Goal: Book appointment/travel/reservation

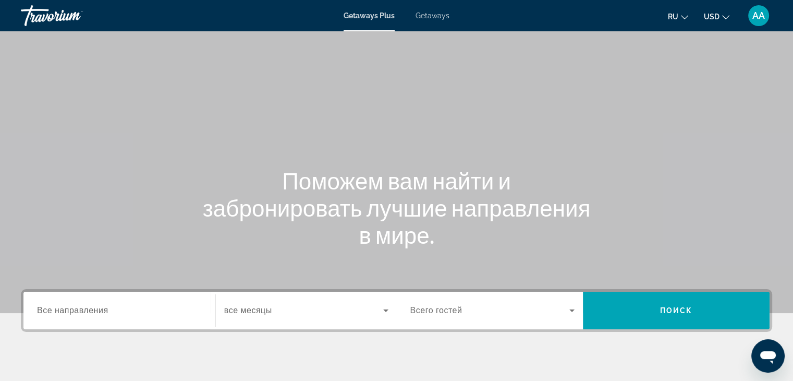
click at [107, 301] on div "Search widget" at bounding box center [119, 311] width 165 height 30
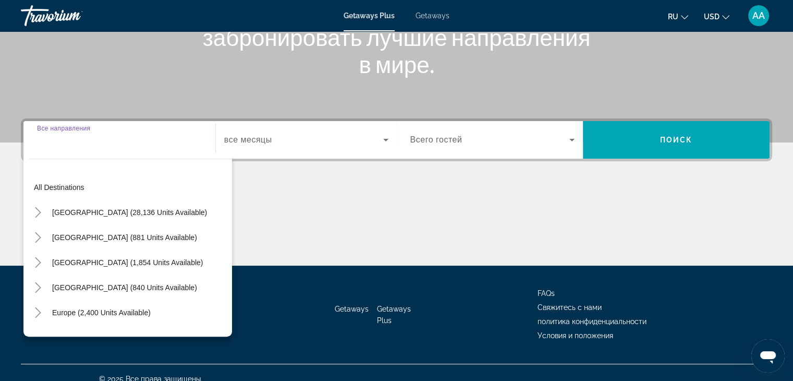
scroll to position [183, 0]
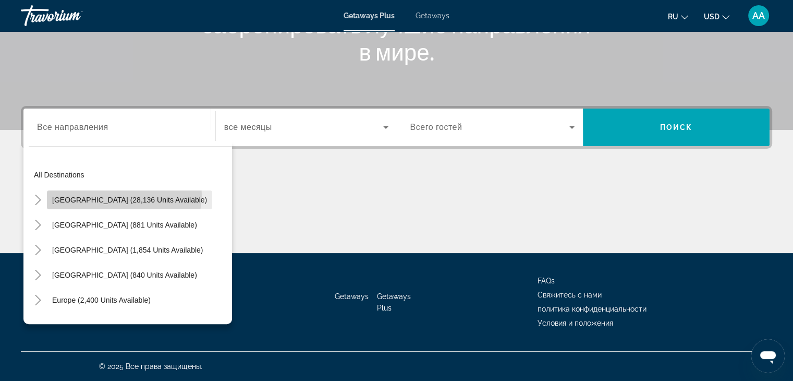
click at [124, 195] on span "Search widget" at bounding box center [129, 199] width 165 height 25
type input "**********"
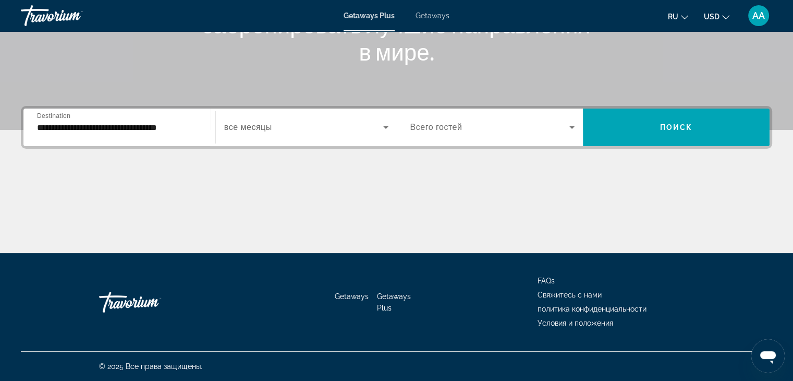
click at [447, 131] on span "Всего гостей" at bounding box center [437, 127] width 52 height 9
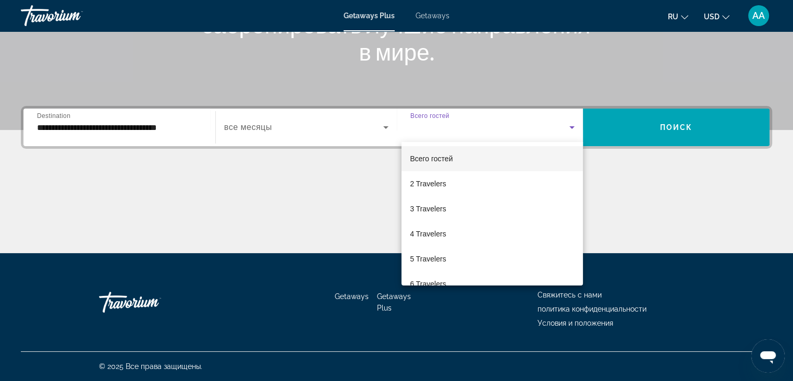
scroll to position [115, 0]
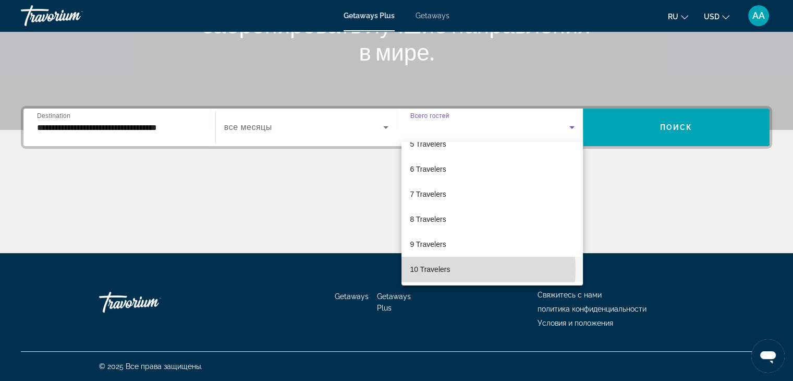
click at [470, 269] on mat-option "10 Travelers" at bounding box center [493, 269] width 182 height 25
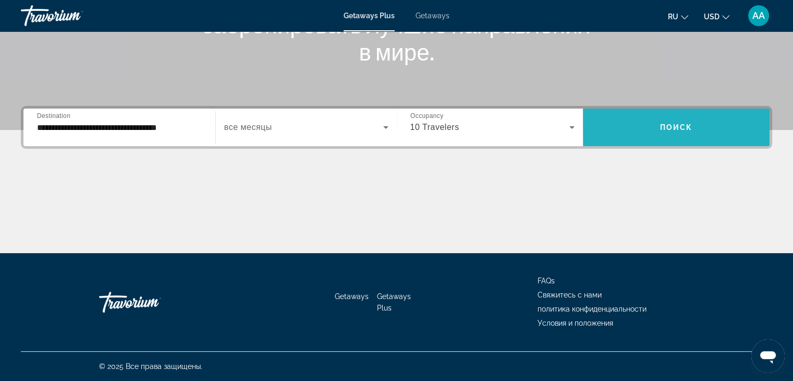
click at [649, 126] on span "Search widget" at bounding box center [676, 127] width 187 height 25
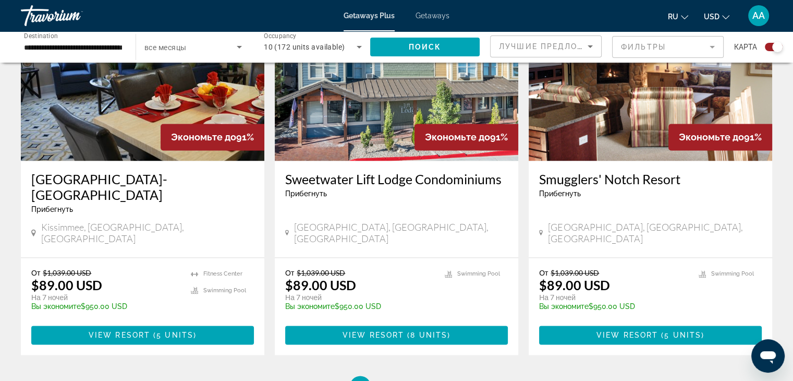
scroll to position [1577, 0]
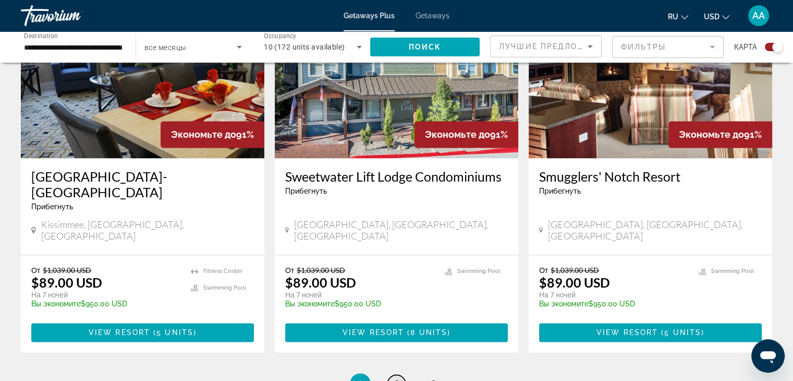
click at [398, 375] on link "page 2" at bounding box center [397, 384] width 18 height 18
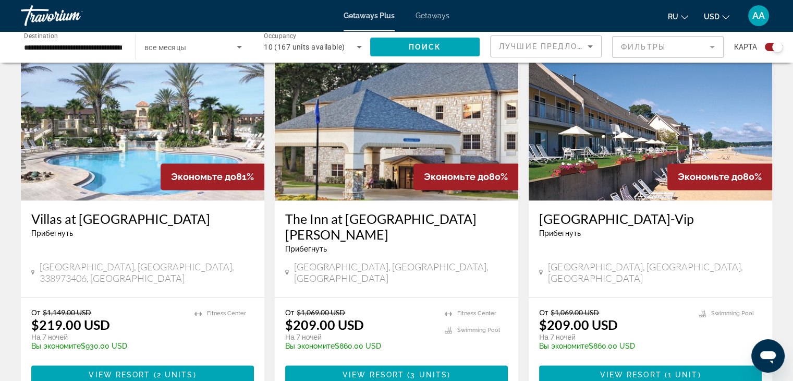
scroll to position [1532, 0]
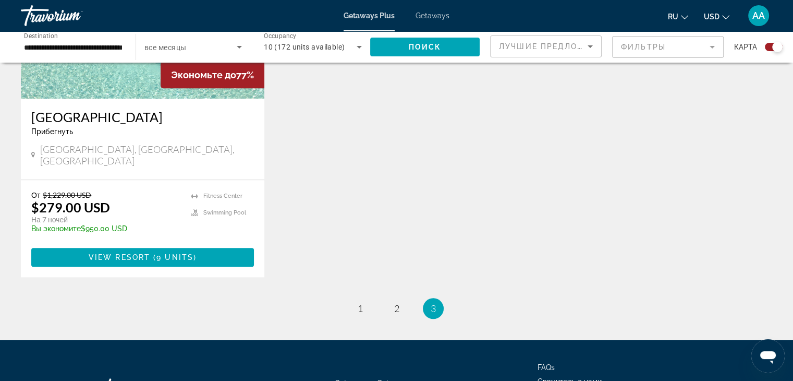
scroll to position [920, 0]
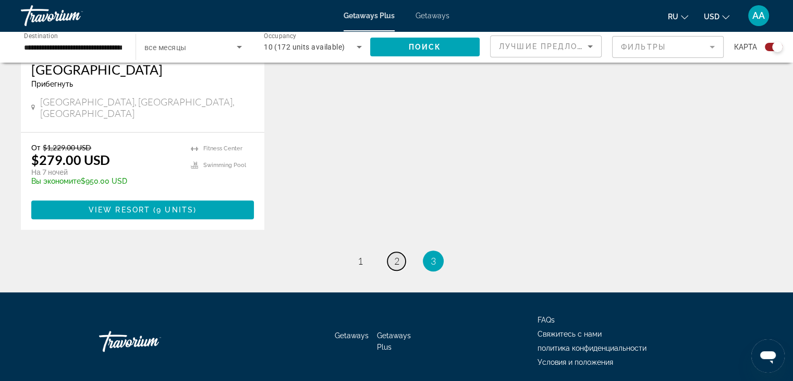
click at [392, 252] on link "page 2" at bounding box center [397, 261] width 18 height 18
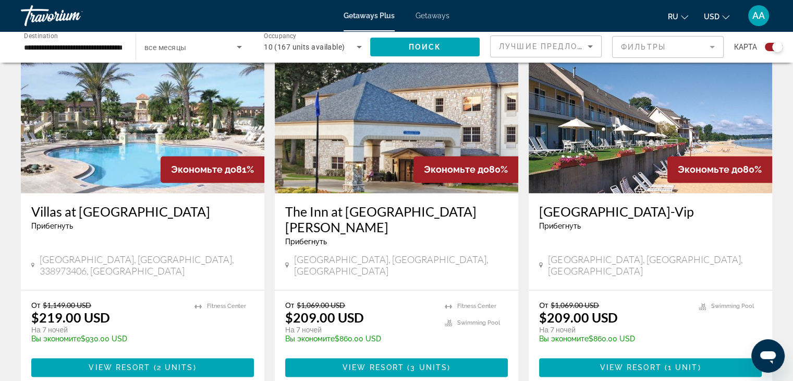
scroll to position [1551, 0]
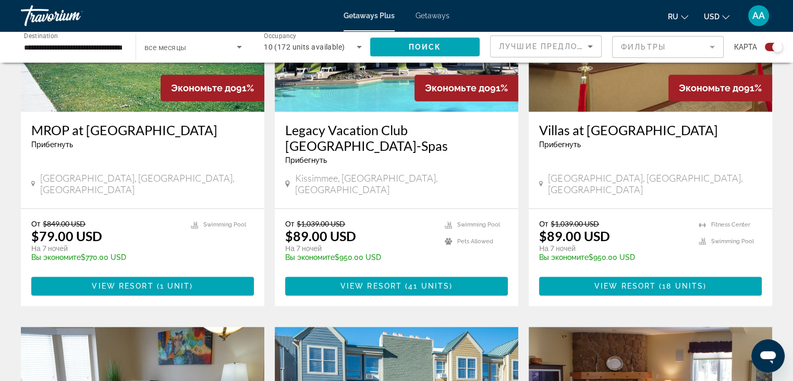
scroll to position [1014, 0]
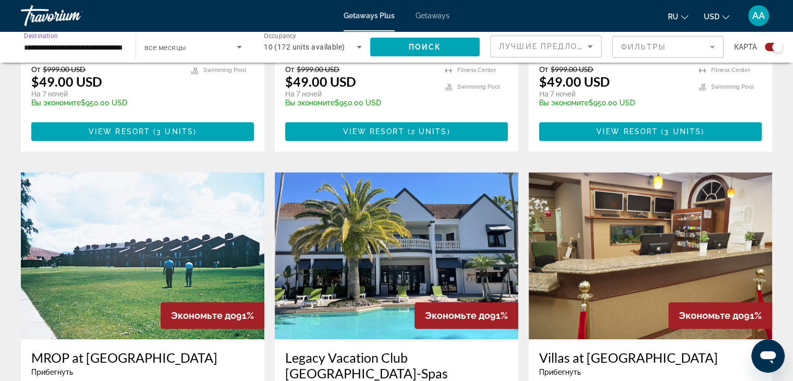
click at [93, 52] on input "**********" at bounding box center [73, 47] width 98 height 13
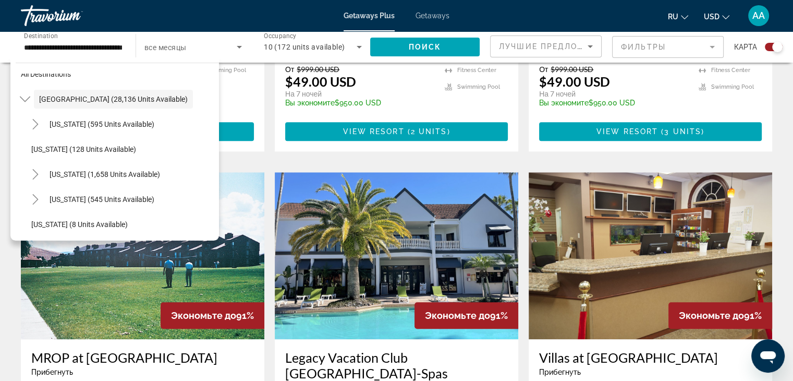
scroll to position [0, 0]
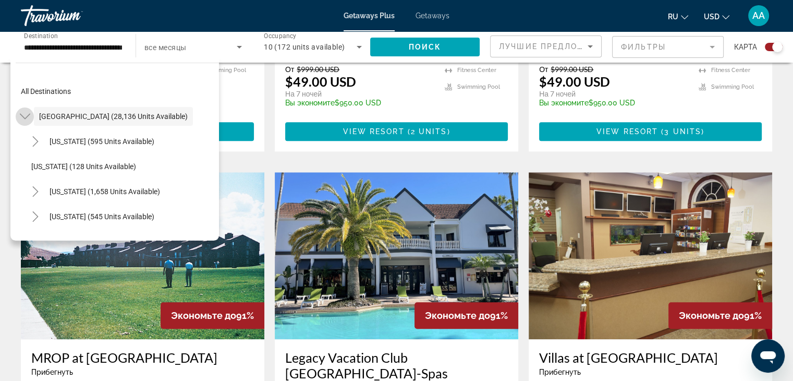
click at [18, 111] on mat-icon "Toggle United States (28,136 units available)" at bounding box center [25, 116] width 18 height 18
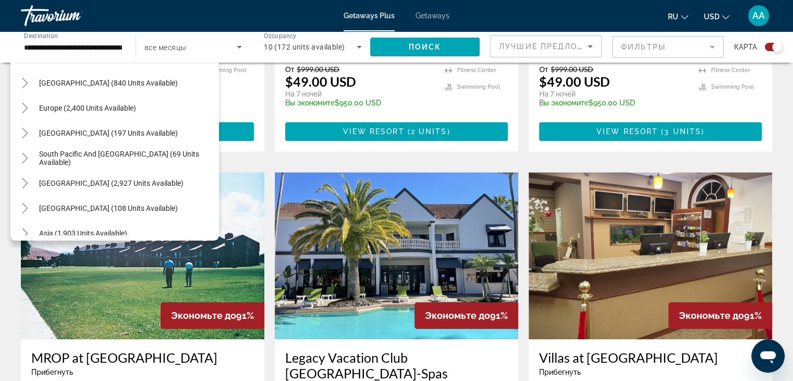
scroll to position [110, 0]
click at [94, 104] on span "Europe (2,400 units available)" at bounding box center [87, 107] width 97 height 8
type input "**********"
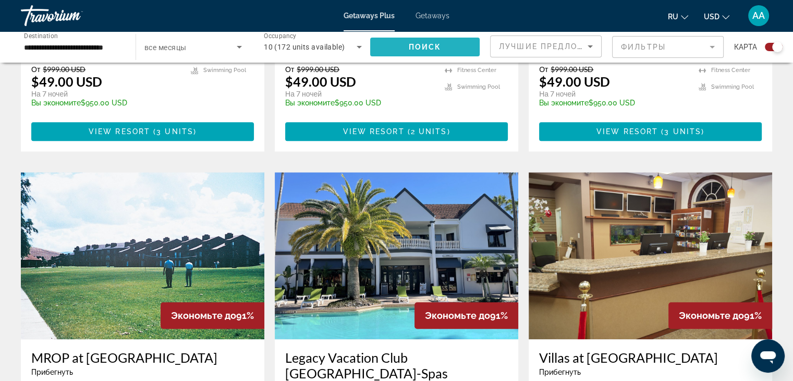
click at [394, 39] on span "Search widget" at bounding box center [425, 46] width 110 height 25
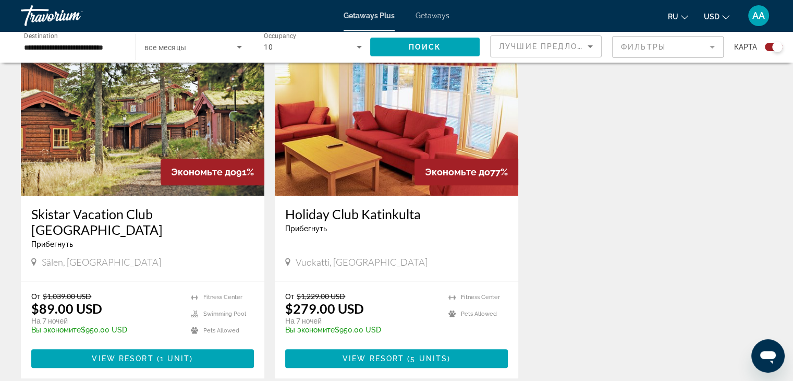
scroll to position [396, 0]
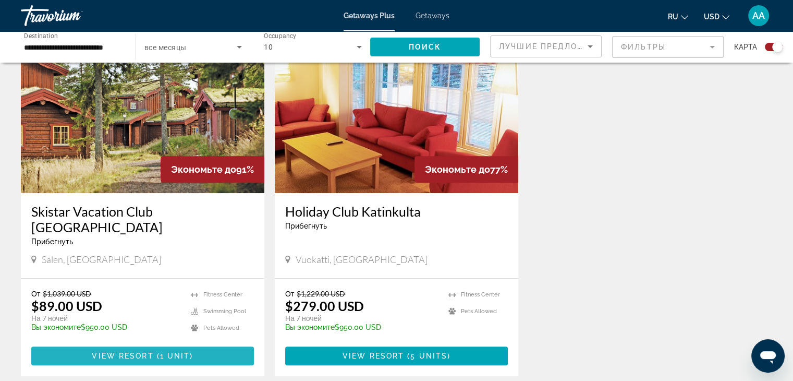
click at [152, 345] on span "Main content" at bounding box center [142, 355] width 223 height 25
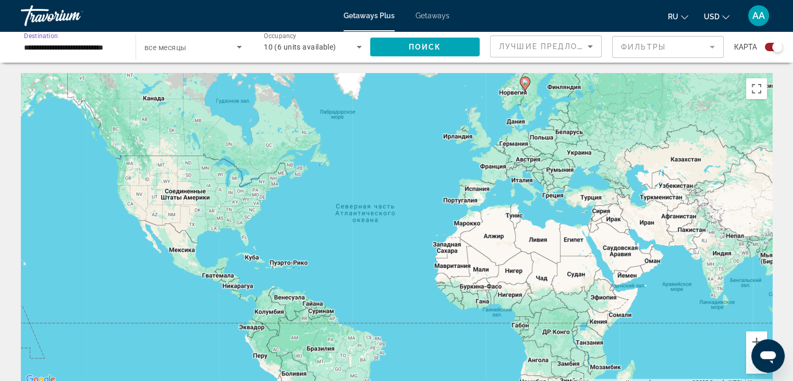
click at [106, 51] on input "**********" at bounding box center [73, 47] width 98 height 13
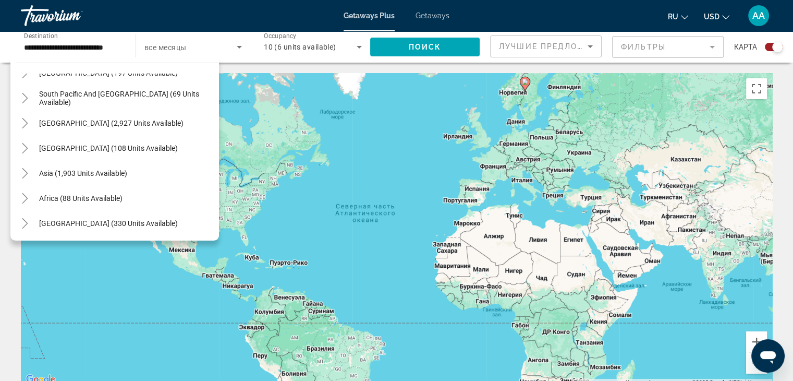
scroll to position [595, 0]
click at [102, 175] on span "Asia (1,903 units available)" at bounding box center [83, 173] width 88 height 8
type input "**********"
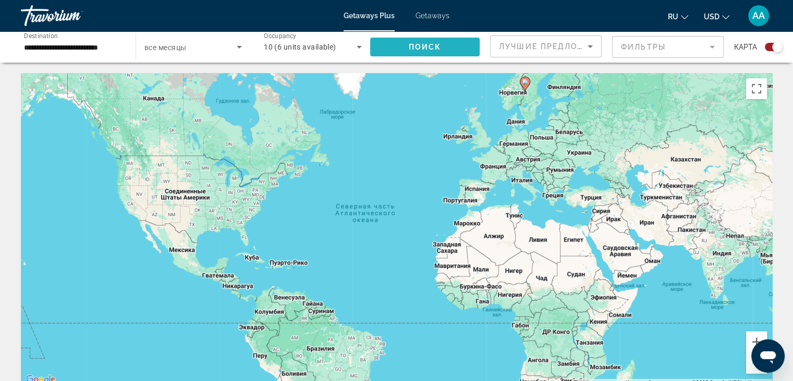
click at [408, 46] on span "Search widget" at bounding box center [425, 46] width 110 height 25
click at [326, 47] on div "10" at bounding box center [310, 47] width 93 height 13
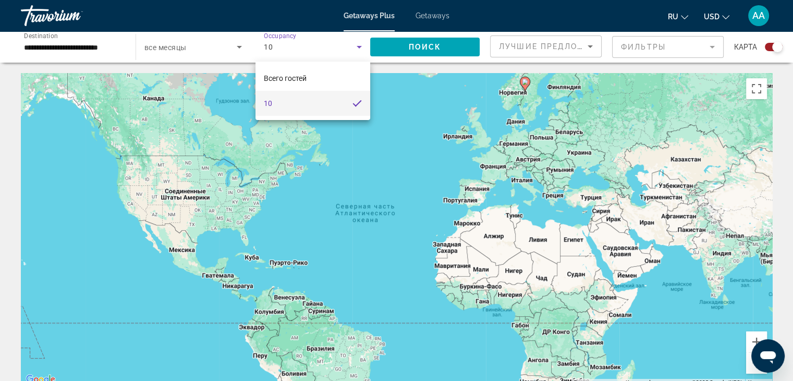
click at [338, 50] on div at bounding box center [396, 190] width 793 height 381
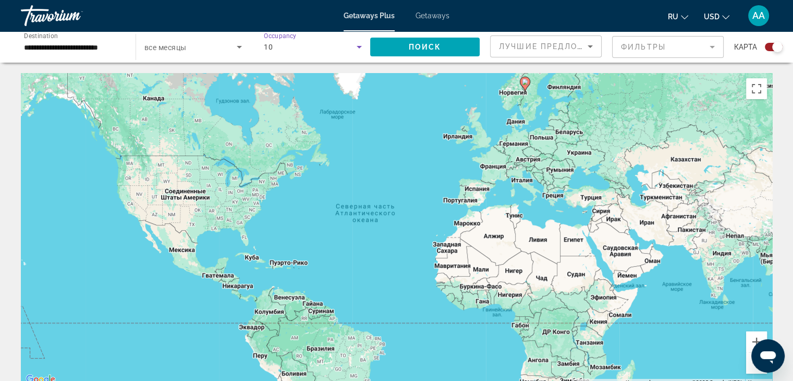
click at [317, 51] on div "10" at bounding box center [310, 47] width 93 height 13
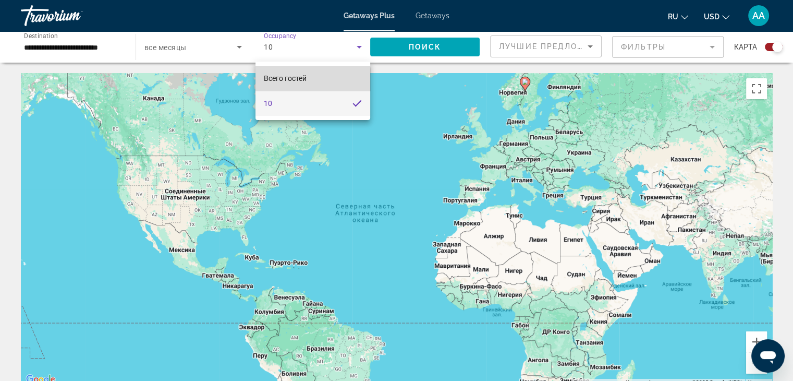
click at [285, 85] on mat-option "Всего гостей" at bounding box center [313, 78] width 115 height 25
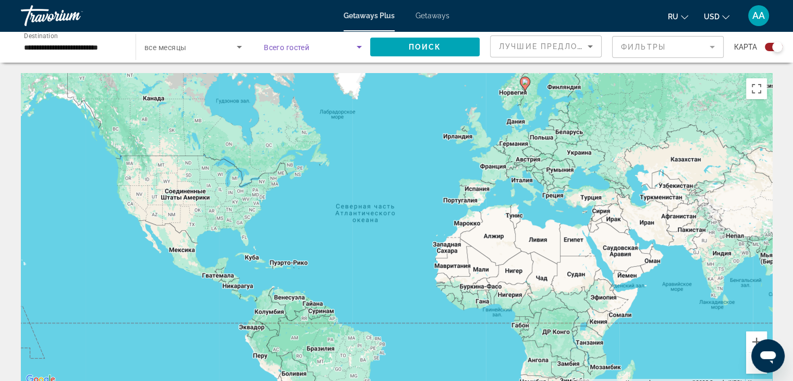
click at [340, 47] on span "Search widget" at bounding box center [310, 47] width 93 height 13
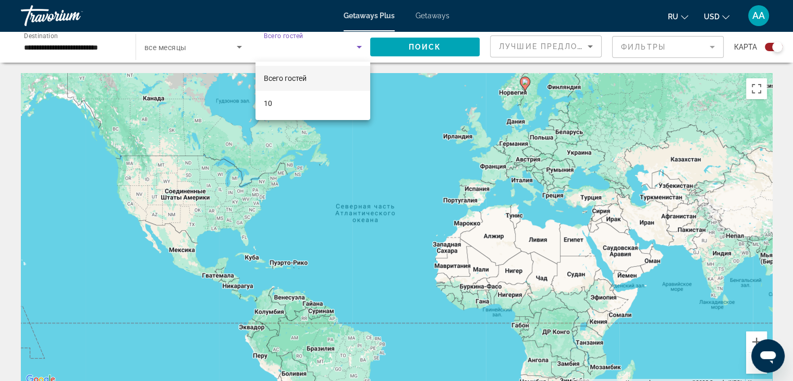
click at [430, 46] on div at bounding box center [396, 190] width 793 height 381
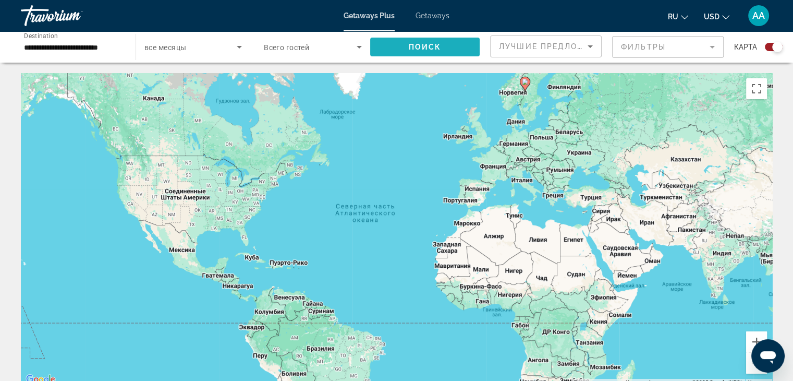
click at [430, 46] on span "Поиск" at bounding box center [425, 47] width 33 height 8
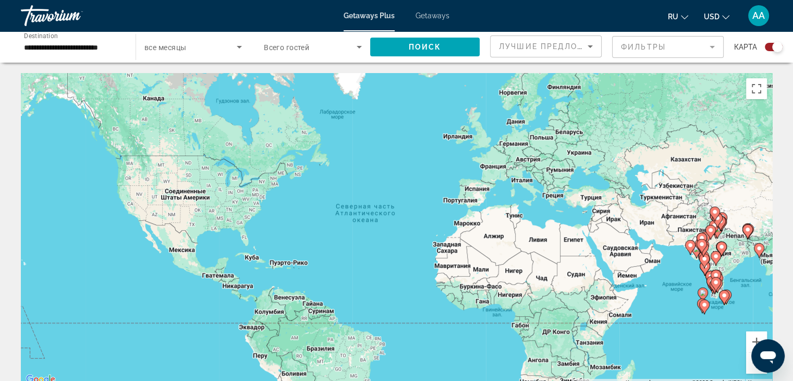
click at [331, 59] on div "Search widget" at bounding box center [313, 46] width 98 height 29
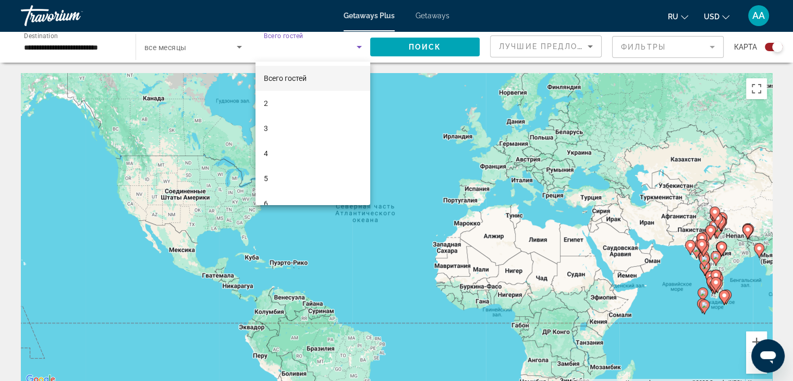
scroll to position [15, 0]
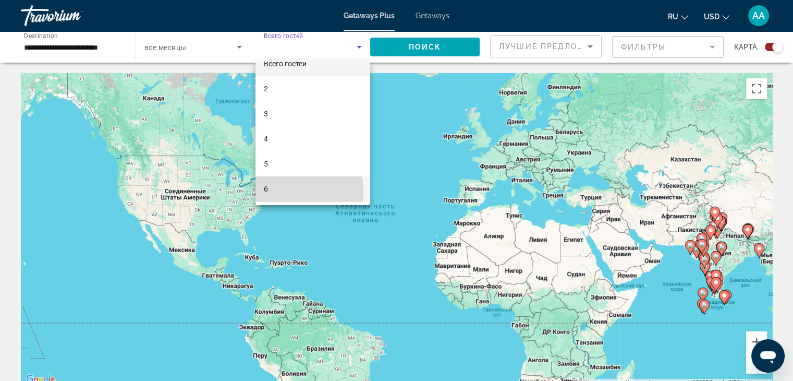
click at [273, 190] on mat-option "6" at bounding box center [313, 188] width 115 height 25
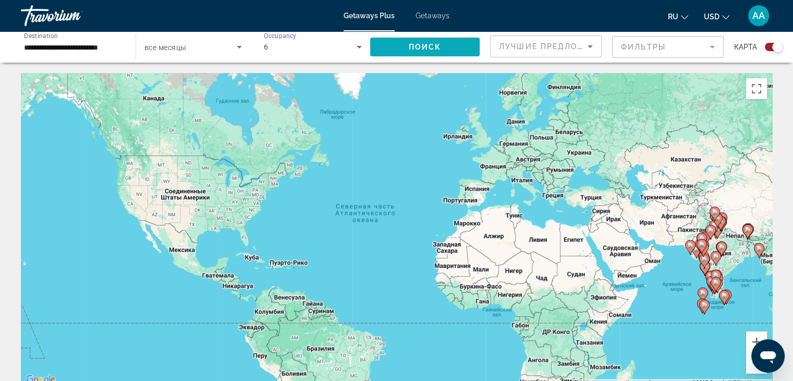
click at [426, 41] on span "Search widget" at bounding box center [425, 46] width 110 height 25
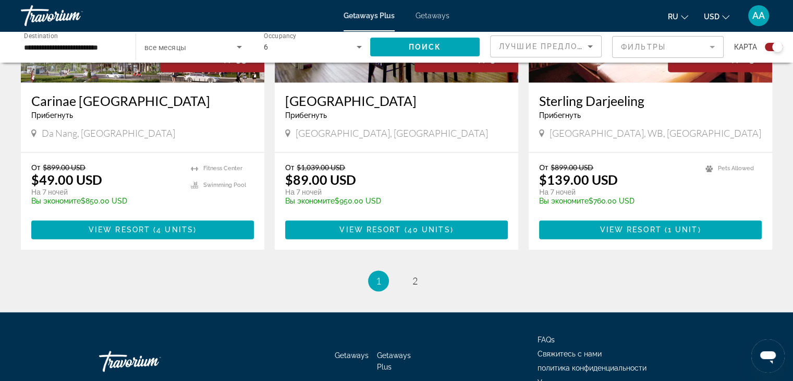
scroll to position [1609, 0]
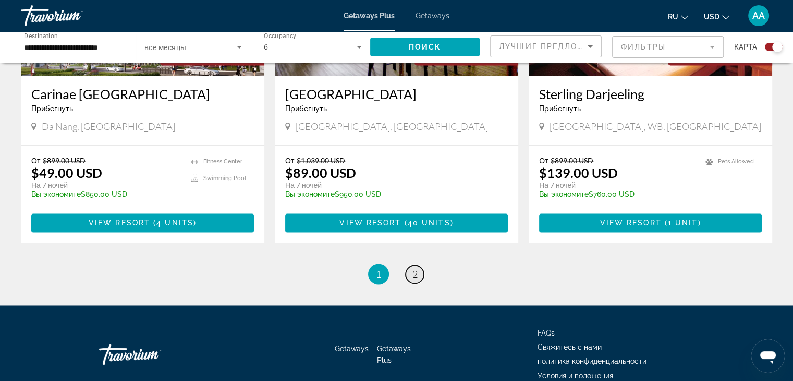
click at [413, 268] on span "2" at bounding box center [415, 273] width 5 height 11
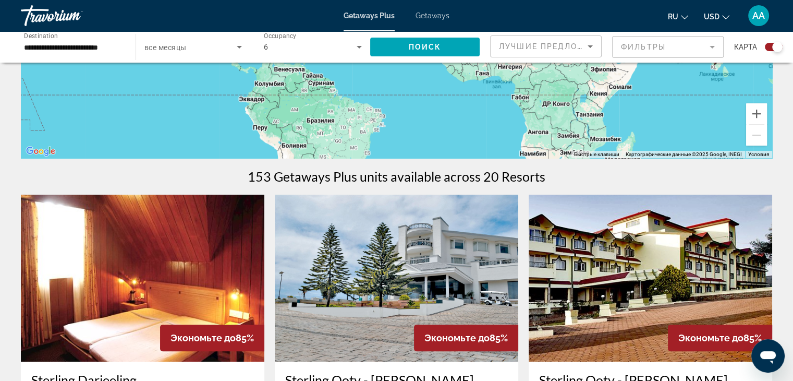
scroll to position [356, 0]
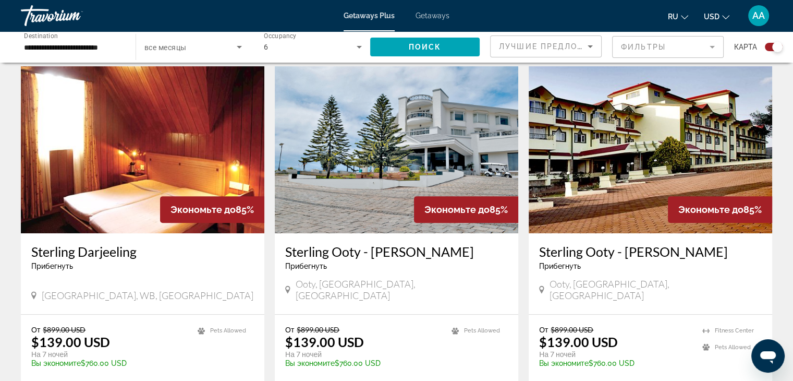
drag, startPoint x: 791, startPoint y: 159, endPoint x: 789, endPoint y: 228, distance: 68.9
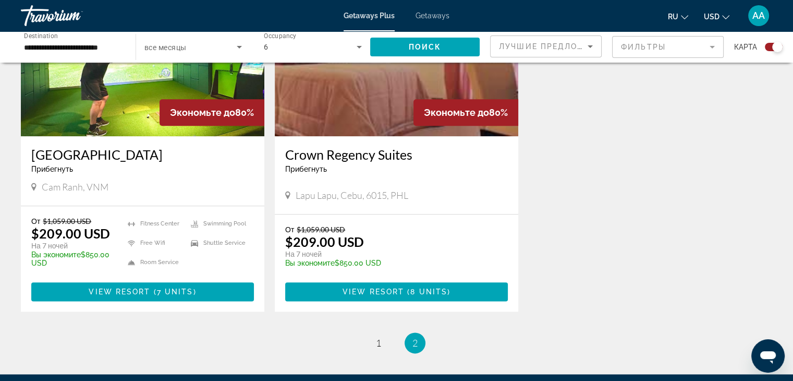
scroll to position [1205, 0]
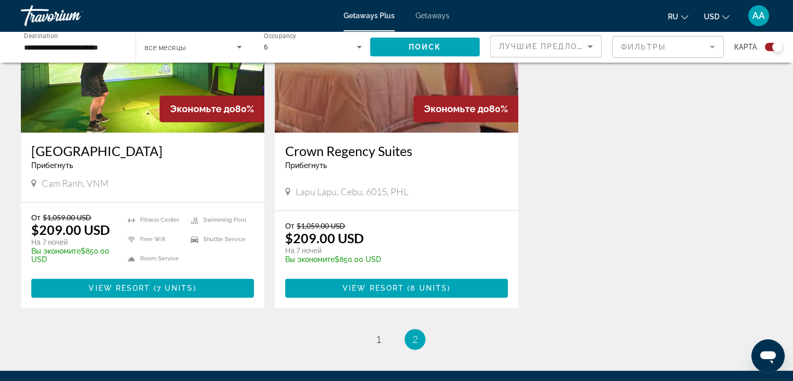
click at [177, 176] on div "[GEOGRAPHIC_DATA] Прибегнуть - Это курорт только для взрослых Cam Ranh, VNM" at bounding box center [143, 167] width 244 height 69
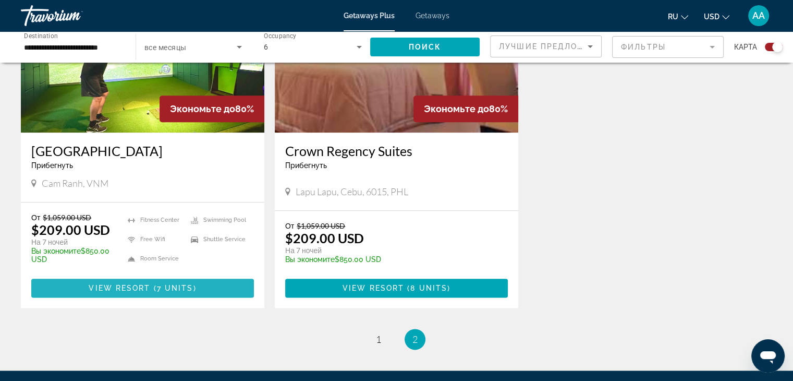
click at [125, 275] on span "Main content" at bounding box center [142, 287] width 223 height 25
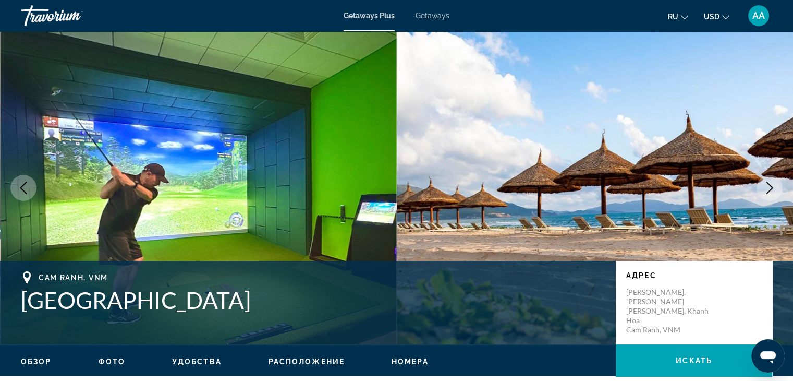
click at [764, 190] on icon "Next image" at bounding box center [770, 188] width 13 height 13
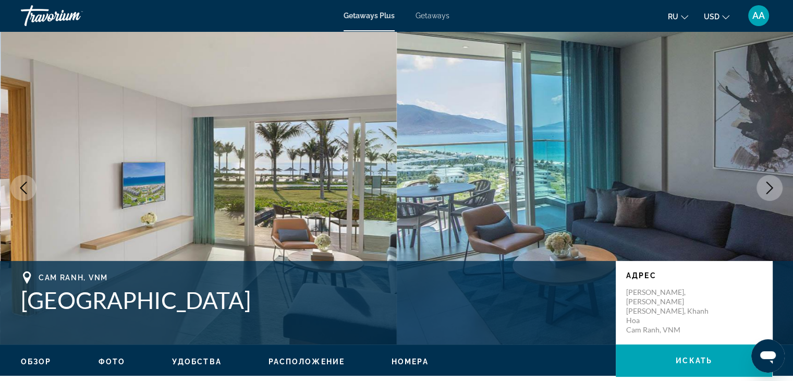
click at [764, 190] on icon "Next image" at bounding box center [770, 188] width 13 height 13
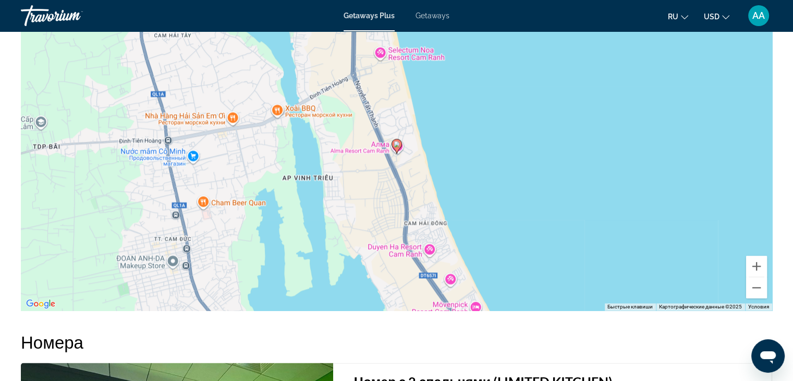
scroll to position [1395, 0]
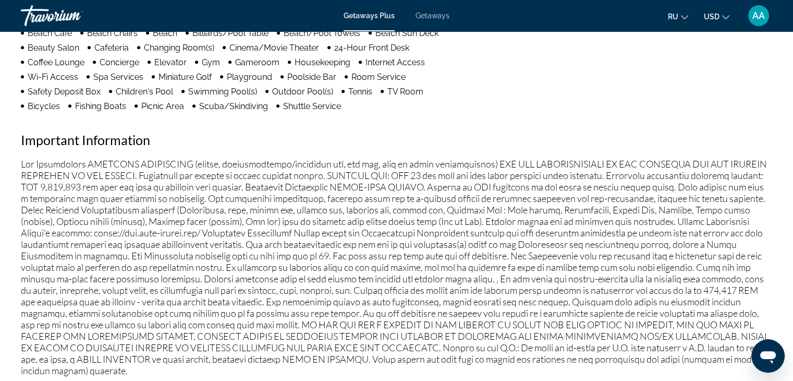
scroll to position [966, 0]
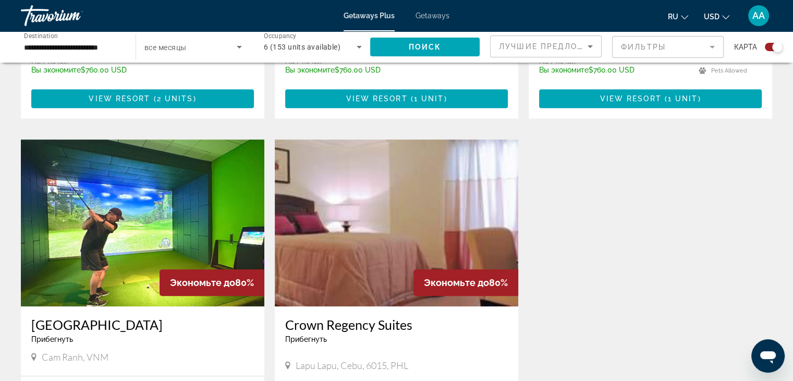
scroll to position [1299, 0]
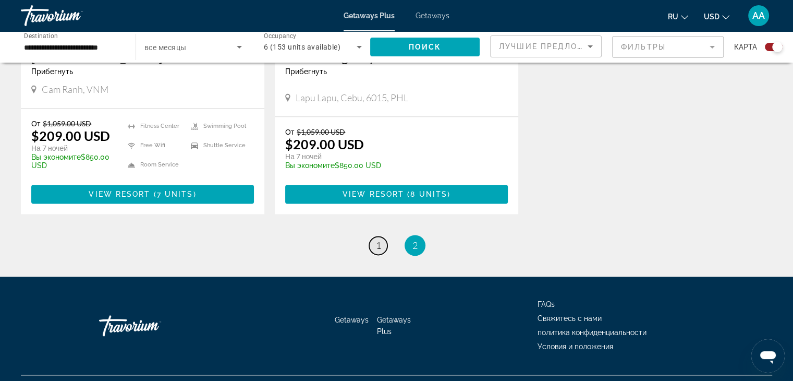
click at [371, 236] on link "page 1" at bounding box center [378, 245] width 18 height 18
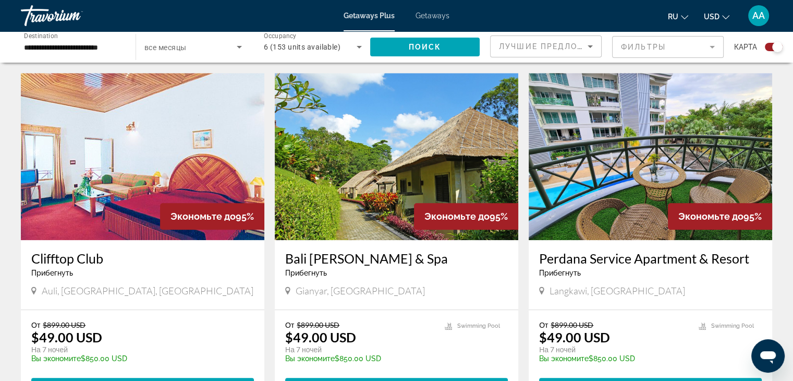
scroll to position [719, 0]
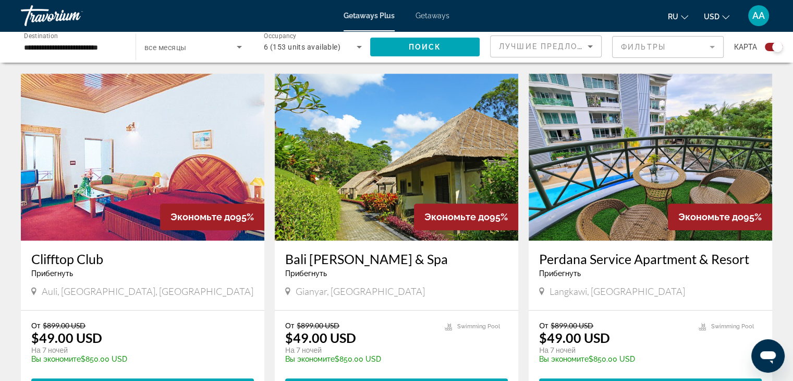
click at [426, 203] on div "Экономьте до 95%" at bounding box center [466, 216] width 104 height 27
click at [398, 183] on img "Main content" at bounding box center [397, 157] width 244 height 167
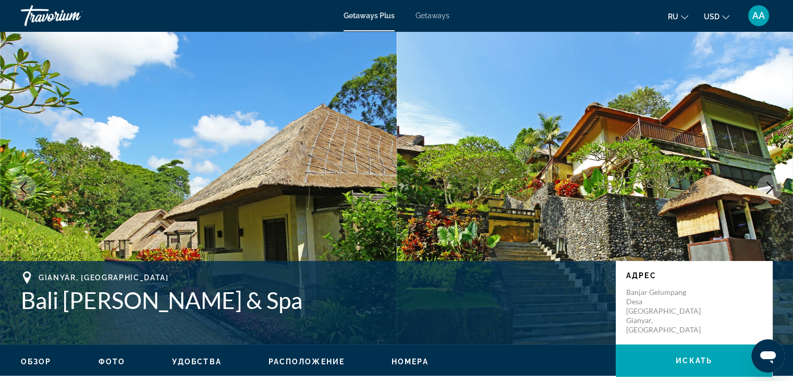
click at [766, 159] on img "Main content" at bounding box center [595, 187] width 397 height 313
click at [709, 138] on img "Main content" at bounding box center [595, 187] width 397 height 313
click at [475, 180] on img "Main content" at bounding box center [595, 187] width 397 height 313
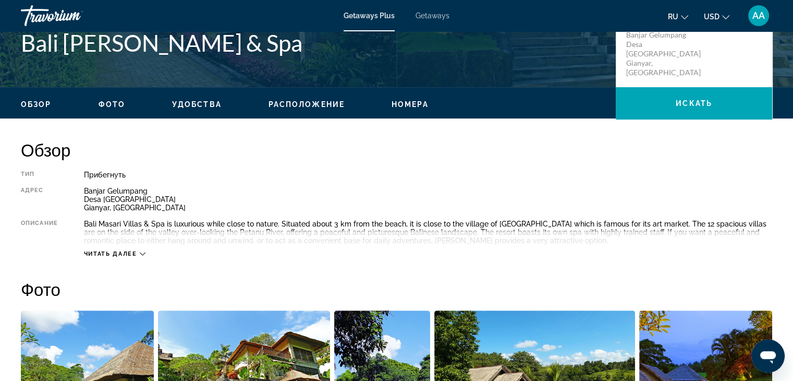
scroll to position [259, 0]
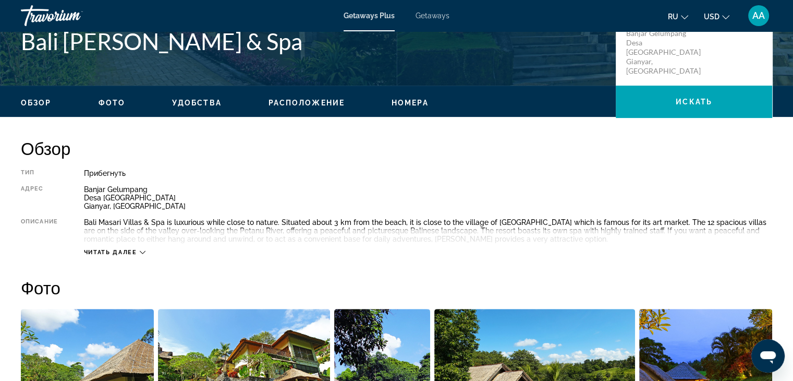
click at [127, 254] on span "Читать далее" at bounding box center [110, 252] width 53 height 7
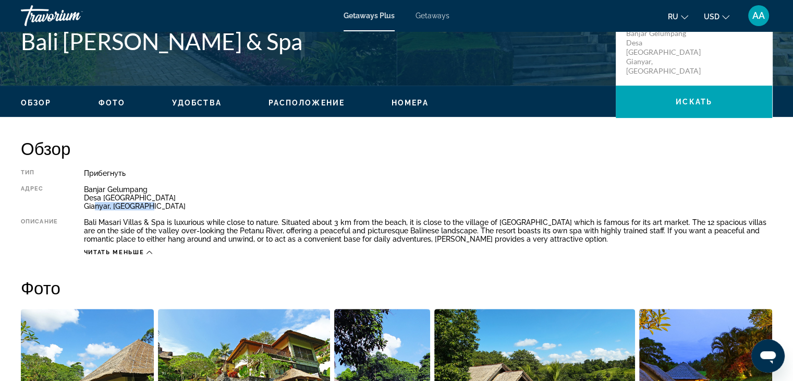
drag, startPoint x: 150, startPoint y: 209, endPoint x: 94, endPoint y: 207, distance: 55.8
click at [94, 207] on div "Banjar Gelumpang Desa Sukawati Gianyar, [GEOGRAPHIC_DATA]" at bounding box center [428, 197] width 689 height 25
drag, startPoint x: 196, startPoint y: 180, endPoint x: 225, endPoint y: 177, distance: 29.9
click at [225, 177] on div "Тип Прибегнуть Все включено Нет «все включено» Адрес Banjar Gelumpang Desa Suka…" at bounding box center [397, 212] width 752 height 87
click at [225, 177] on div "Прибегнуть" at bounding box center [428, 173] width 689 height 8
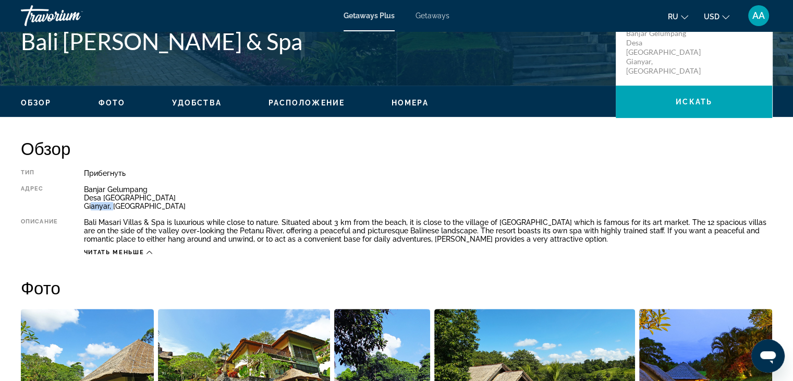
drag, startPoint x: 112, startPoint y: 205, endPoint x: 90, endPoint y: 209, distance: 21.7
click at [90, 209] on div "Banjar Gelumpang Desa Sukawati Gianyar, [GEOGRAPHIC_DATA]" at bounding box center [428, 197] width 689 height 25
click at [304, 140] on h2 "Обзор" at bounding box center [397, 148] width 752 height 21
drag, startPoint x: 527, startPoint y: 221, endPoint x: 512, endPoint y: 215, distance: 16.2
click at [512, 215] on div "Тип Прибегнуть Все включено Нет «все включено» Адрес Banjar Gelumpang Desa Suka…" at bounding box center [397, 212] width 752 height 87
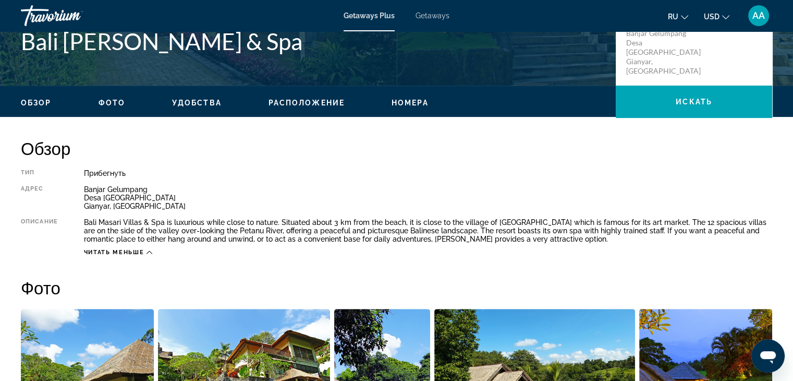
click at [535, 190] on div "Banjar Gelumpang Desa Sukawati Gianyar, [GEOGRAPHIC_DATA]" at bounding box center [428, 197] width 689 height 25
drag, startPoint x: 111, startPoint y: 207, endPoint x: 67, endPoint y: 211, distance: 44.5
click at [67, 211] on div "Тип Прибегнуть Все включено Нет «все включено» Адрес Banjar Gelumpang Desa Suka…" at bounding box center [397, 212] width 752 height 87
click at [224, 185] on div "Banjar Gelumpang Desa Sukawati Gianyar, [GEOGRAPHIC_DATA]" at bounding box center [428, 197] width 689 height 25
drag, startPoint x: 86, startPoint y: 209, endPoint x: 113, endPoint y: 212, distance: 27.3
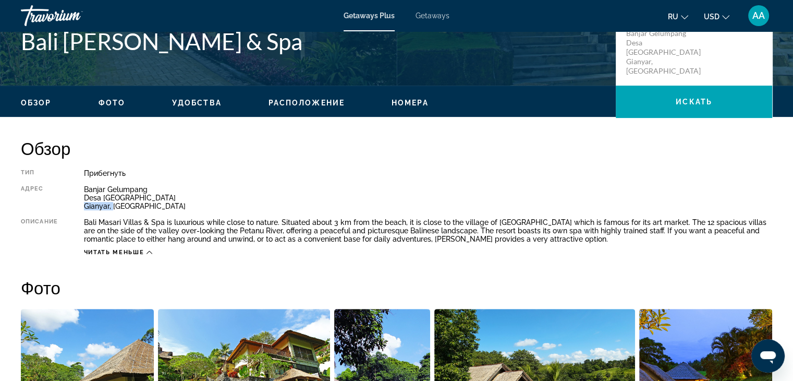
click at [113, 212] on div "Тип Прибегнуть Все включено Нет «все включено» Адрес Banjar Gelumpang Desa Suka…" at bounding box center [397, 212] width 752 height 87
copy div "[PERSON_NAME],"
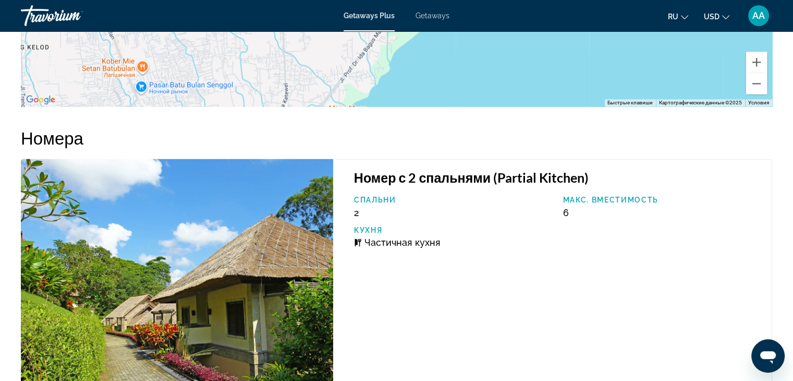
scroll to position [1540, 0]
click at [145, 187] on img "Main content" at bounding box center [177, 278] width 312 height 238
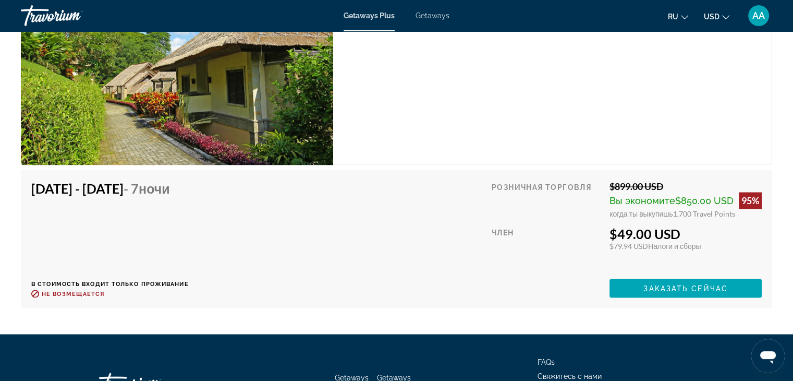
scroll to position [1773, 0]
